Goal: Information Seeking & Learning: Learn about a topic

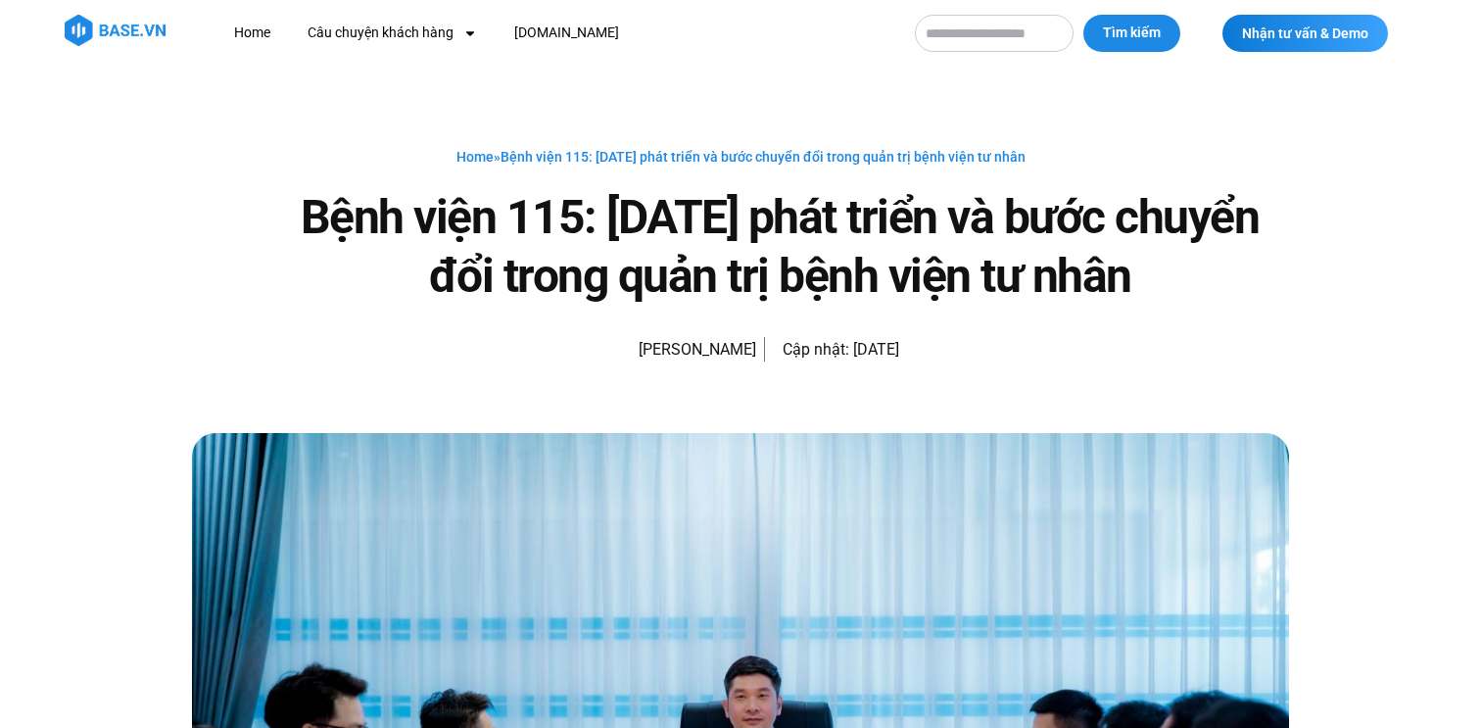
click at [1199, 389] on div "Home » Bệnh viện 115: [DATE] phát triển và bước chuyển đổi trong quản trị bệnh …" at bounding box center [740, 250] width 1097 height 366
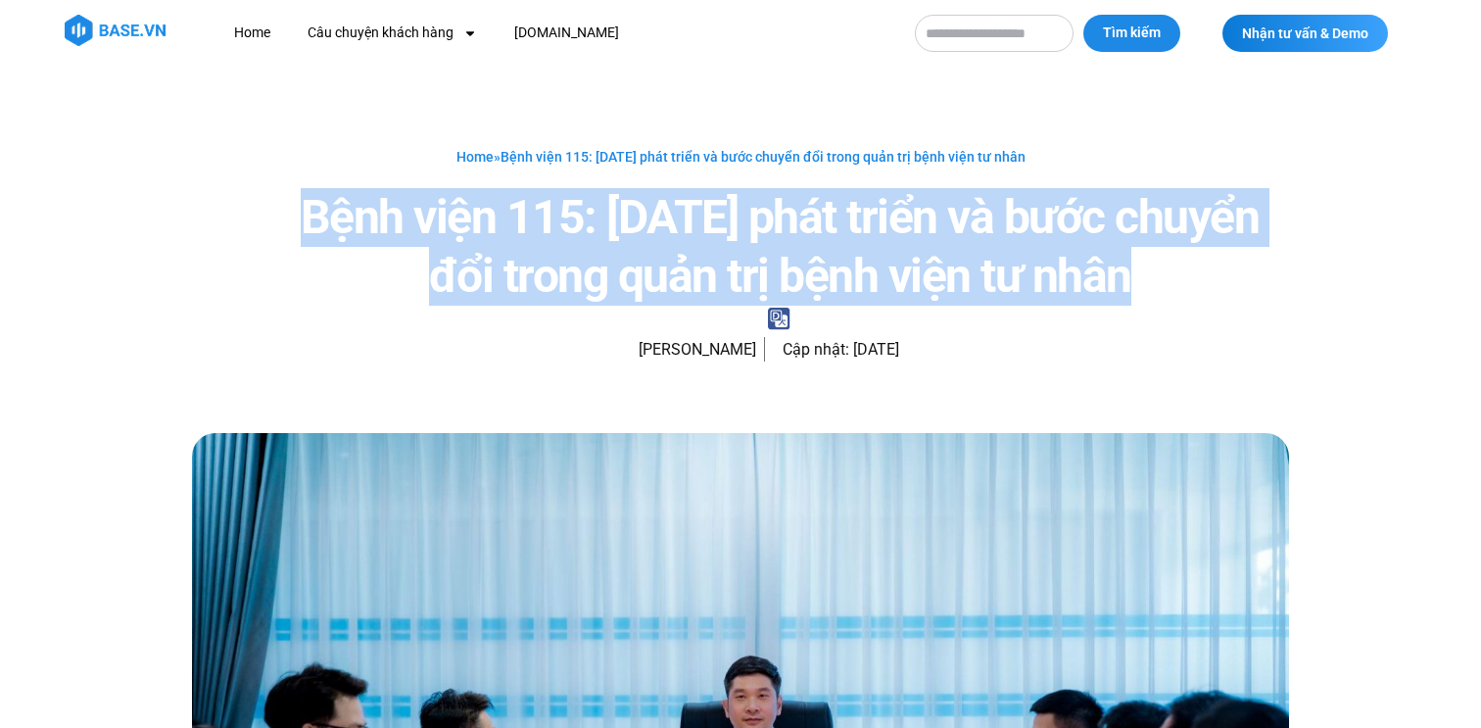
click at [1173, 301] on h1 "Bệnh viện 115: [DATE] phát triển và bước chuyển đổi trong quản trị bệnh viện tư…" at bounding box center [779, 247] width 1019 height 118
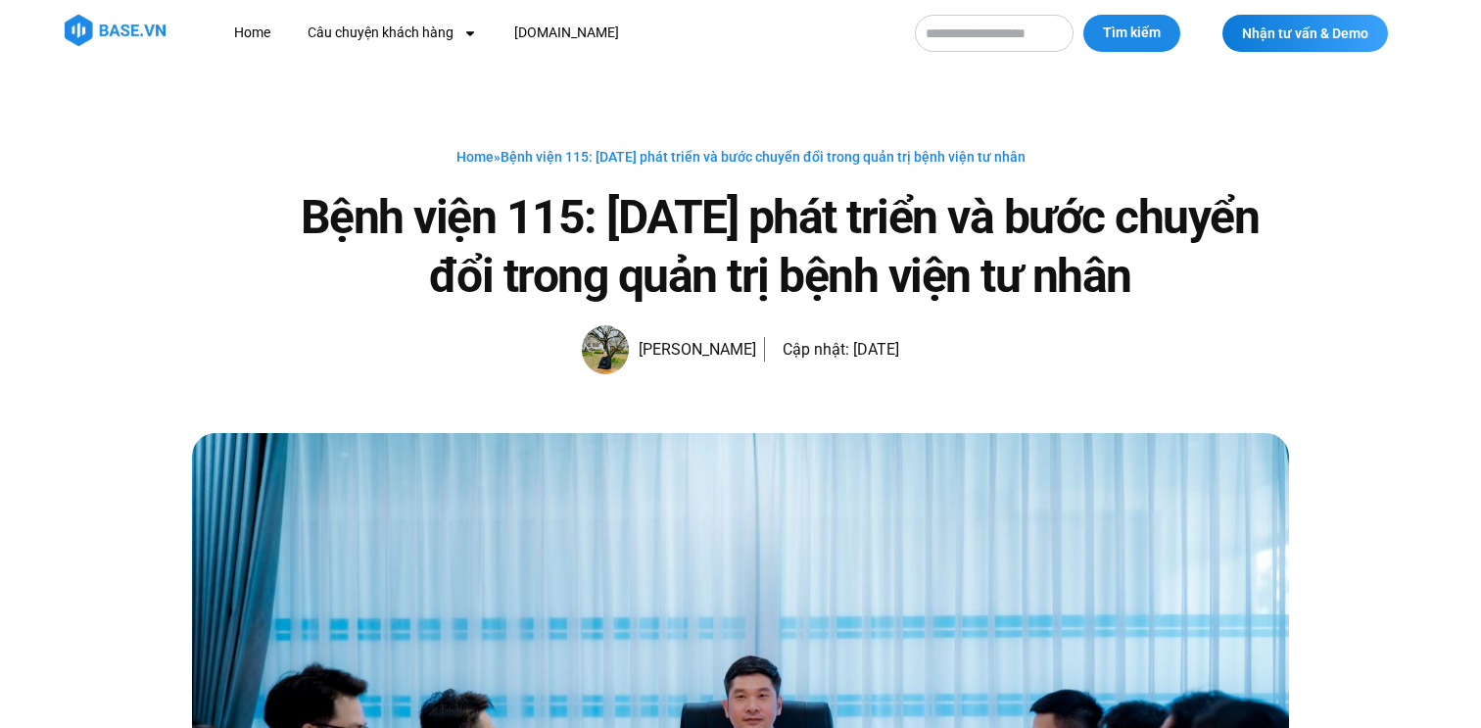
click at [1173, 301] on h1 "Bệnh viện 115: [DATE] phát triển và bước chuyển đổi trong quản trị bệnh viện tư…" at bounding box center [779, 247] width 1019 height 118
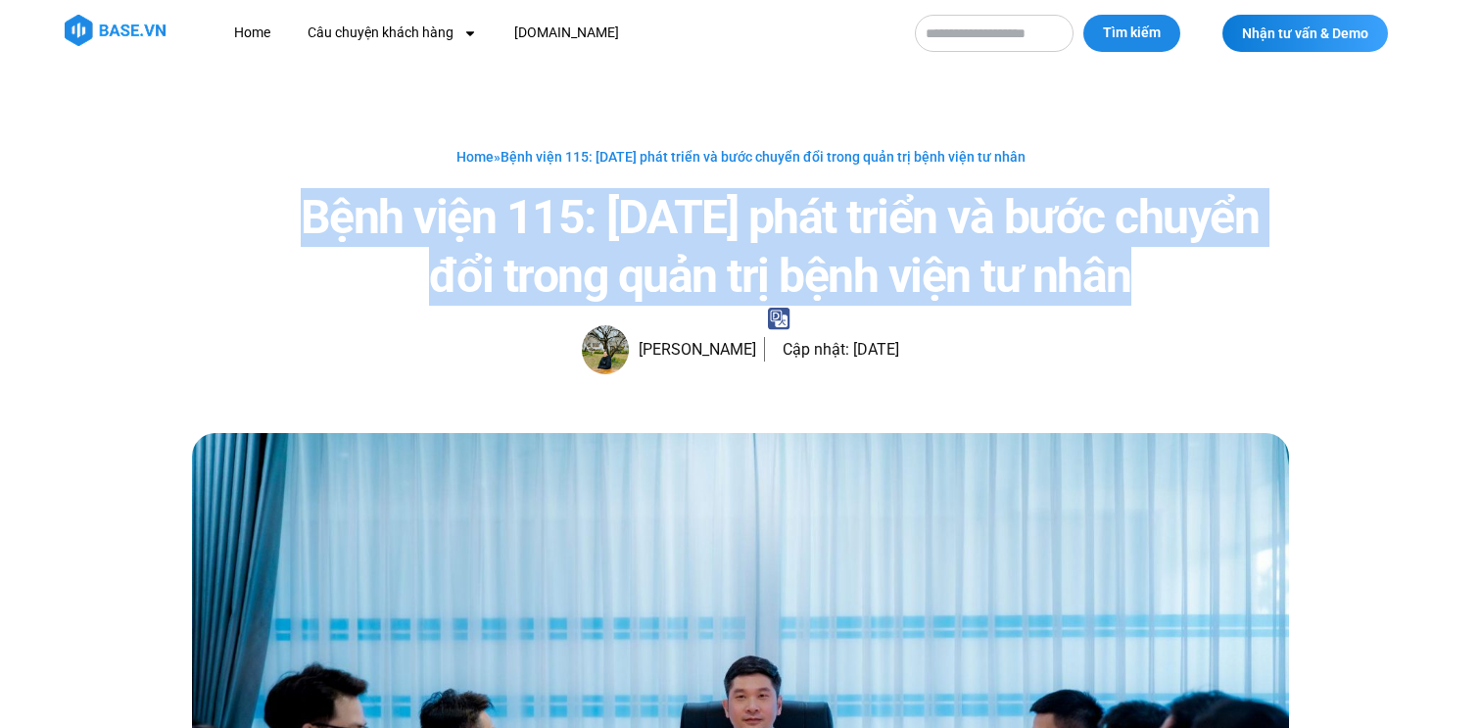
click at [1159, 266] on h1 "Bệnh viện 115: [DATE] phát triển và bước chuyển đổi trong quản trị bệnh viện tư…" at bounding box center [779, 247] width 1019 height 118
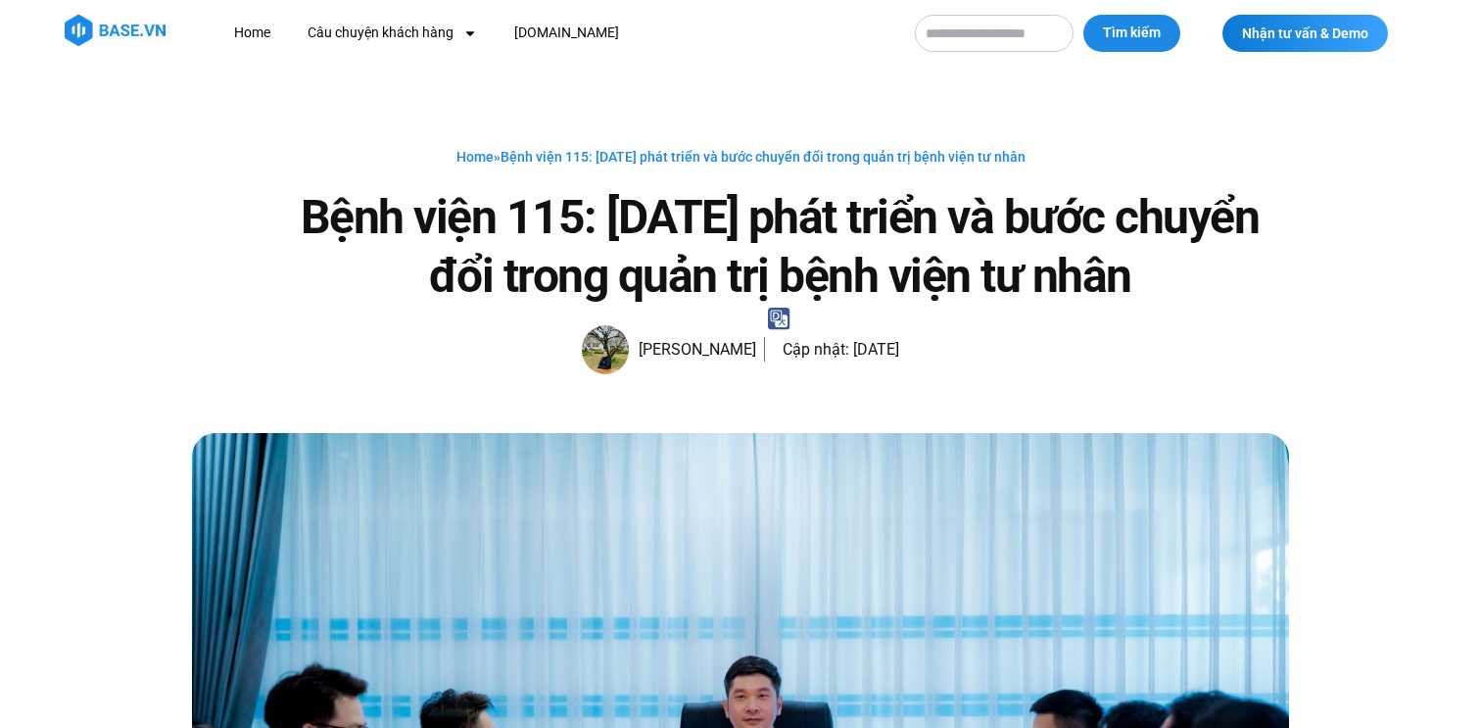
click at [1159, 266] on h1 "Bệnh viện 115: [DATE] phát triển và bước chuyển đổi trong quản trị bệnh viện tư…" at bounding box center [779, 247] width 1019 height 118
click at [1095, 260] on h1 "Bệnh viện 115: [DATE] phát triển và bước chuyển đổi trong quản trị bệnh viện tư…" at bounding box center [779, 247] width 1019 height 118
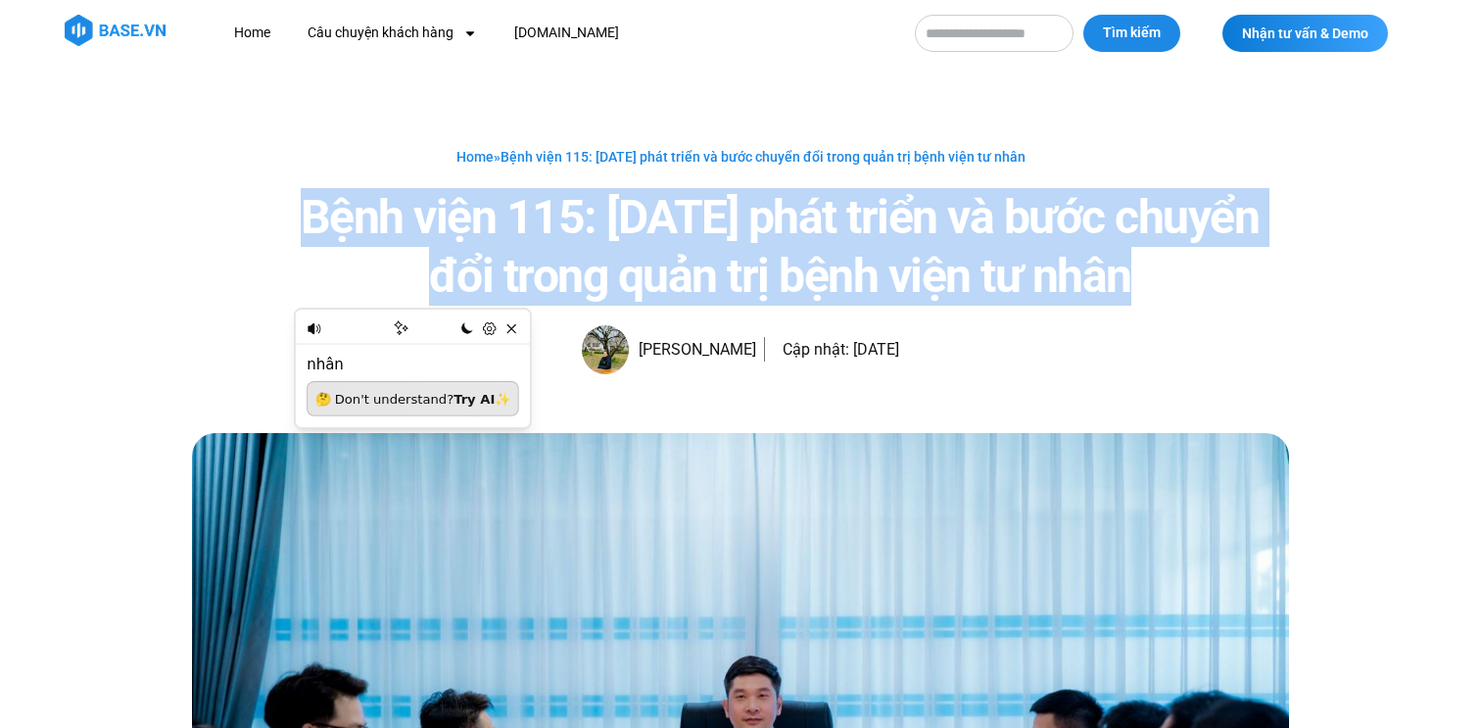
click at [913, 233] on h1 "Bệnh viện 115: [DATE] phát triển và bước chuyển đổi trong quản trị bệnh viện tư…" at bounding box center [779, 247] width 1019 height 118
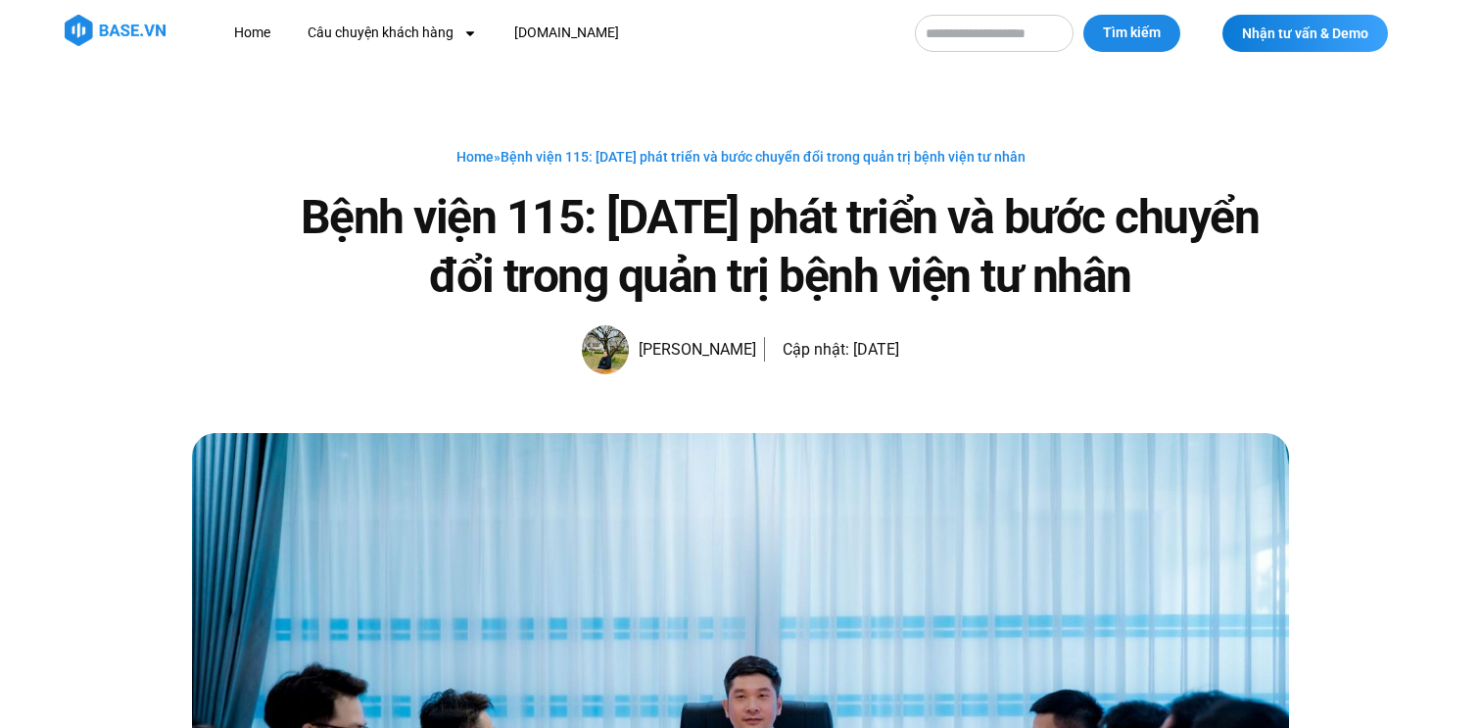
click at [346, 228] on h1 "Bệnh viện 115: [DATE] phát triển và bước chuyển đổi trong quản trị bệnh viện tư…" at bounding box center [779, 247] width 1019 height 118
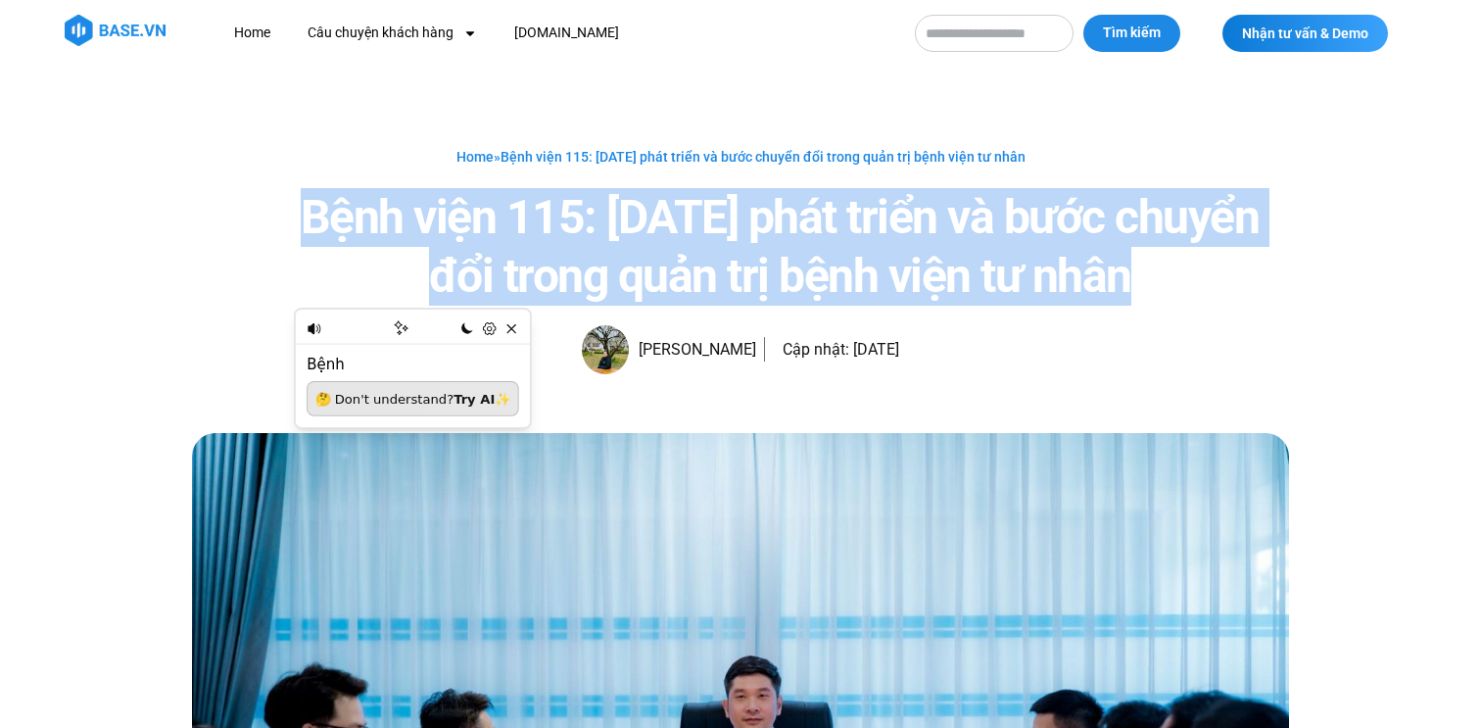
click at [596, 243] on h1 "Bệnh viện 115: [DATE] phát triển và bước chuyển đổi trong quản trị bệnh viện tư…" at bounding box center [779, 247] width 1019 height 118
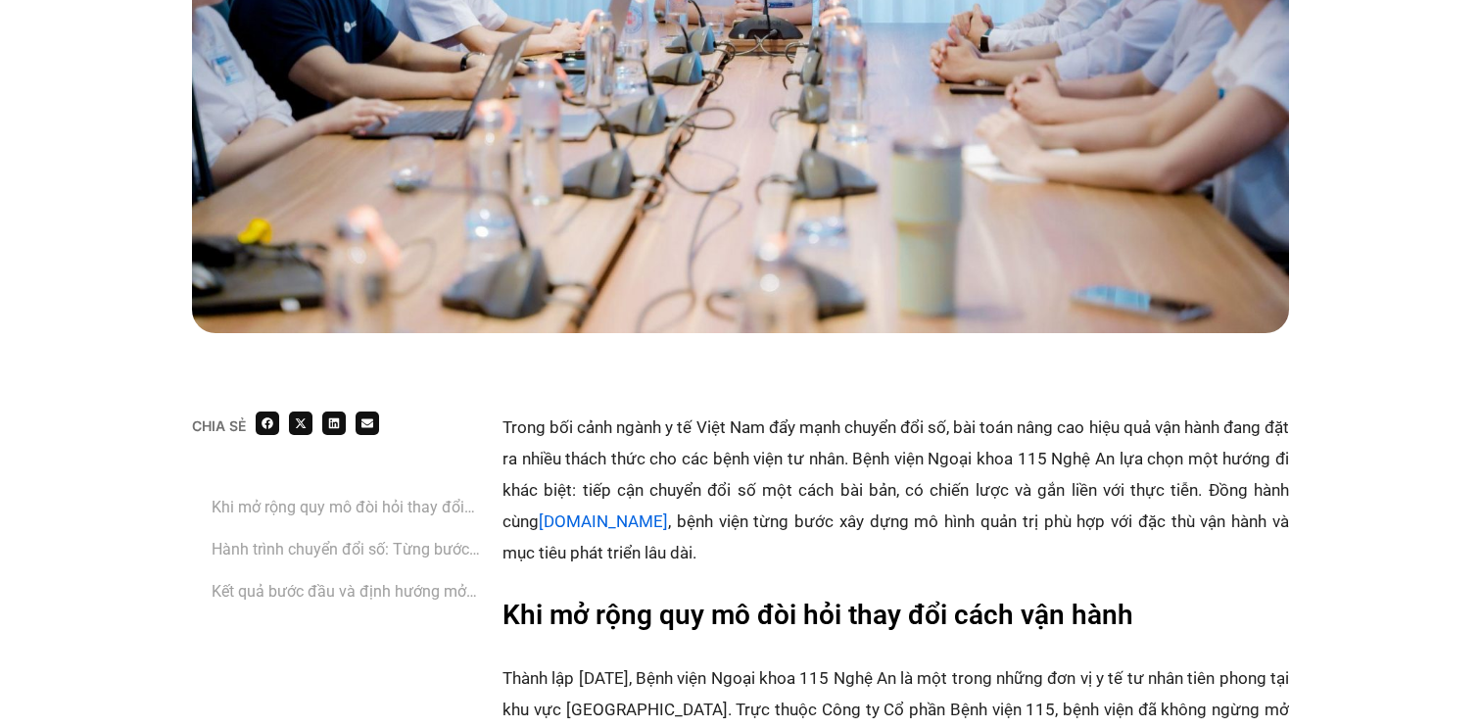
click at [295, 500] on link "Khi mở rộng quy mô đòi hỏi thay đổi cách vận hành" at bounding box center [347, 507] width 271 height 24
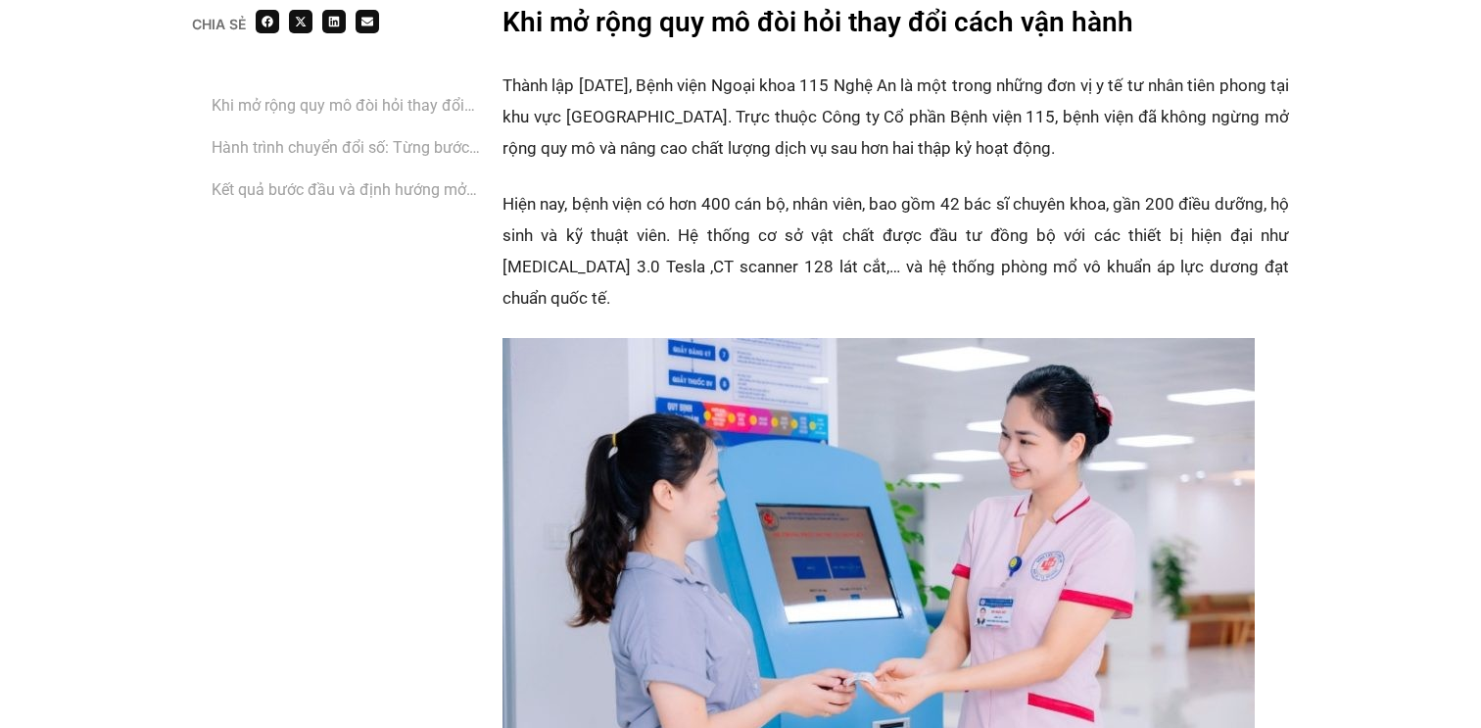
click at [385, 147] on link "‏Hành trình chuyển đổi số: Từng bước bài bản từ chiến lược đến thực thi cùng [D…" at bounding box center [347, 147] width 271 height 24
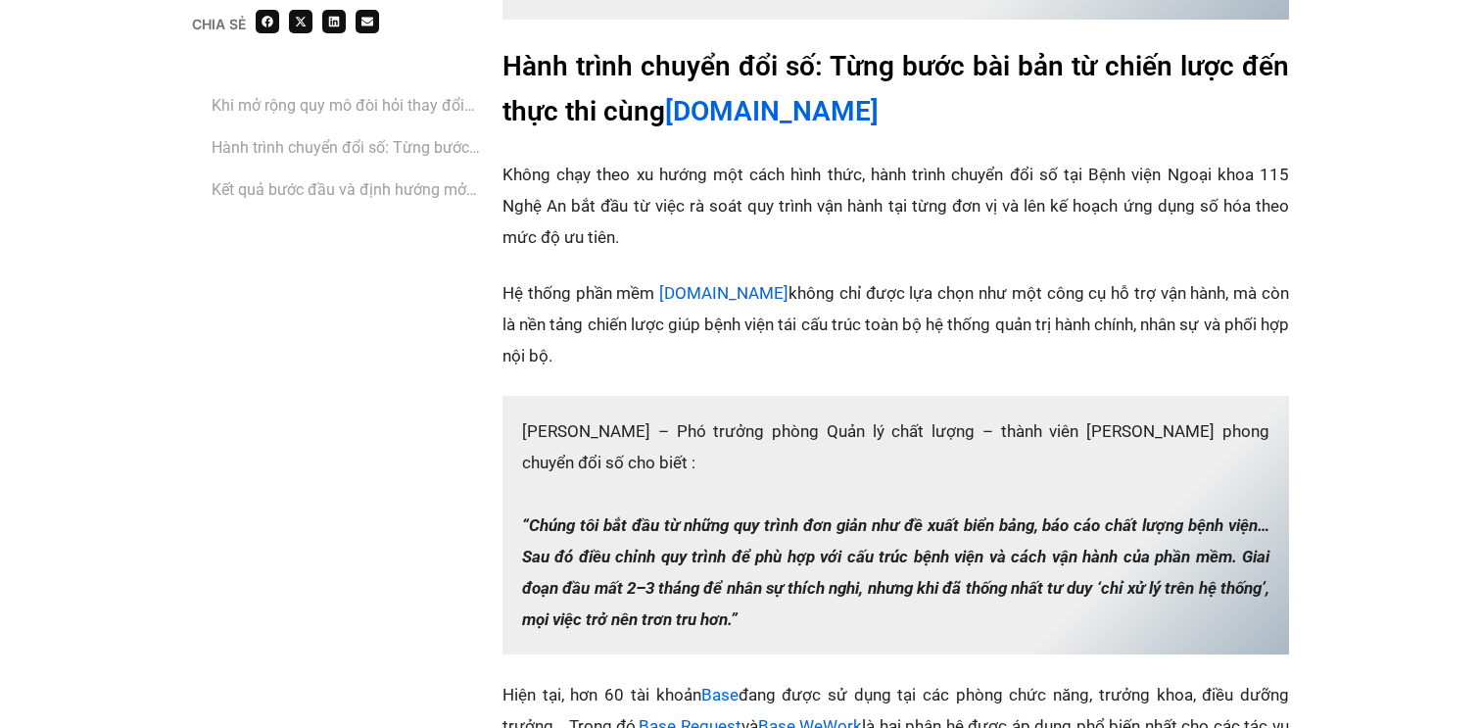
click at [356, 200] on link "‏Kết quả bước đầu và định hướng mở rộng chuyển đổi số" at bounding box center [347, 189] width 271 height 24
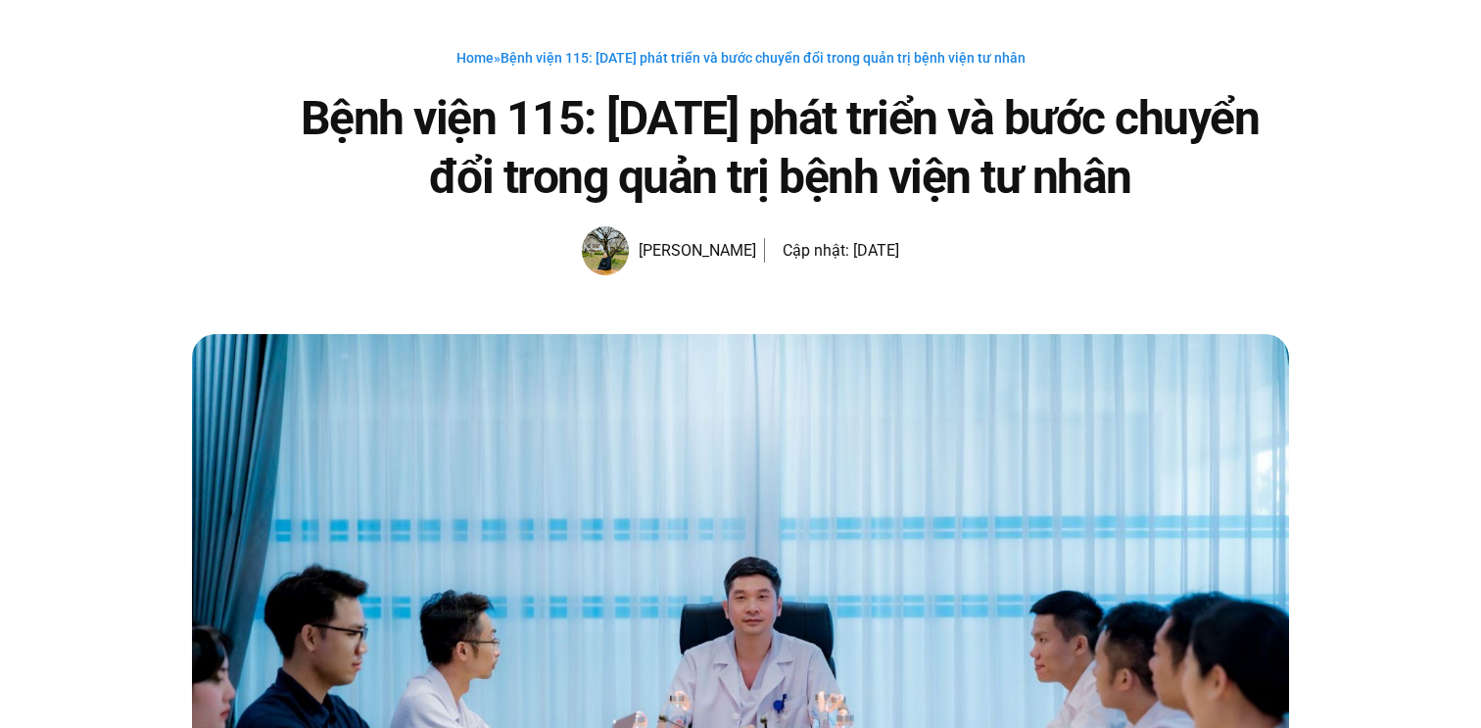
scroll to position [101, 0]
